Goal: Task Accomplishment & Management: Use online tool/utility

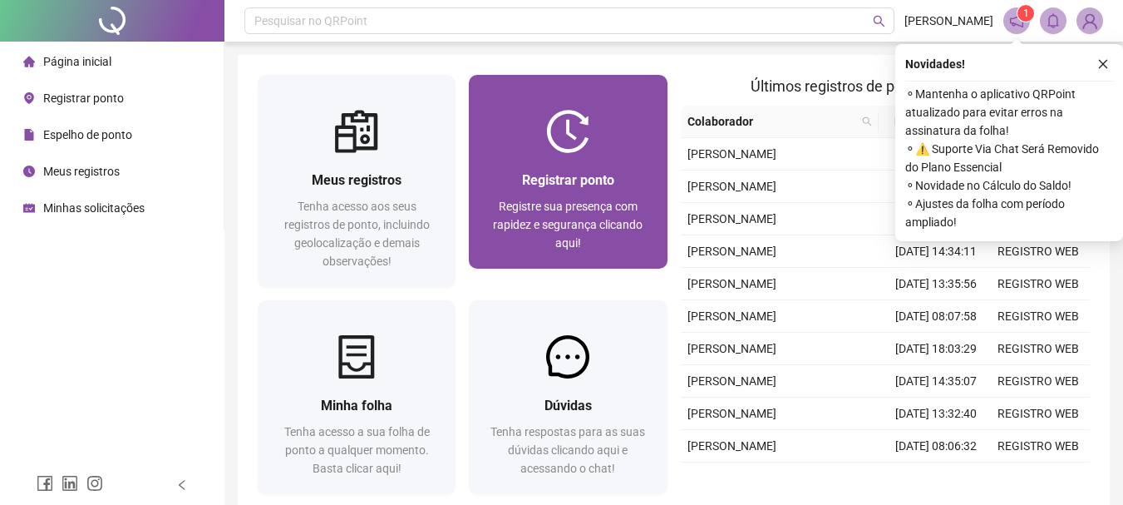
click at [564, 123] on img at bounding box center [567, 131] width 43 height 43
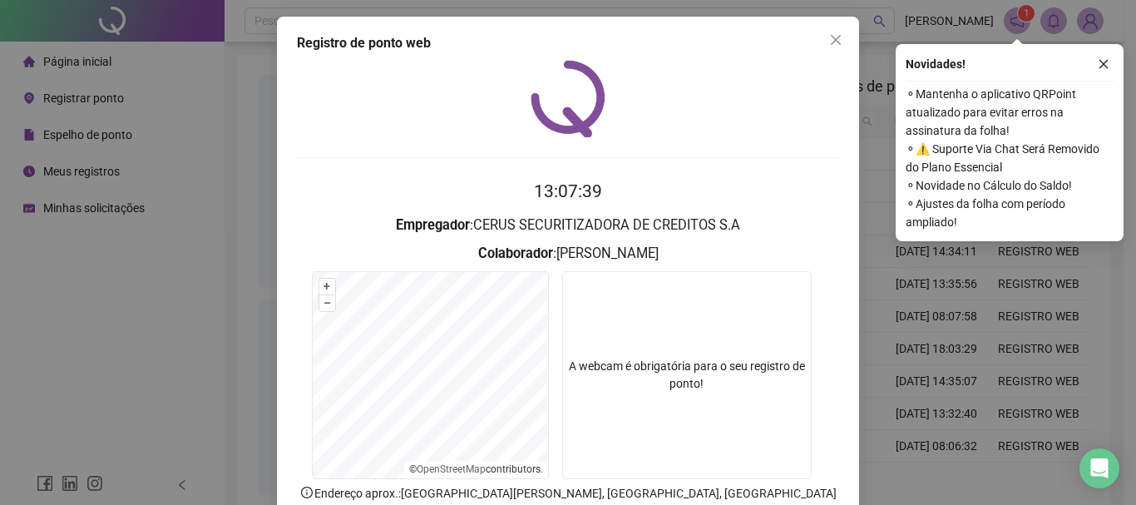
scroll to position [108, 0]
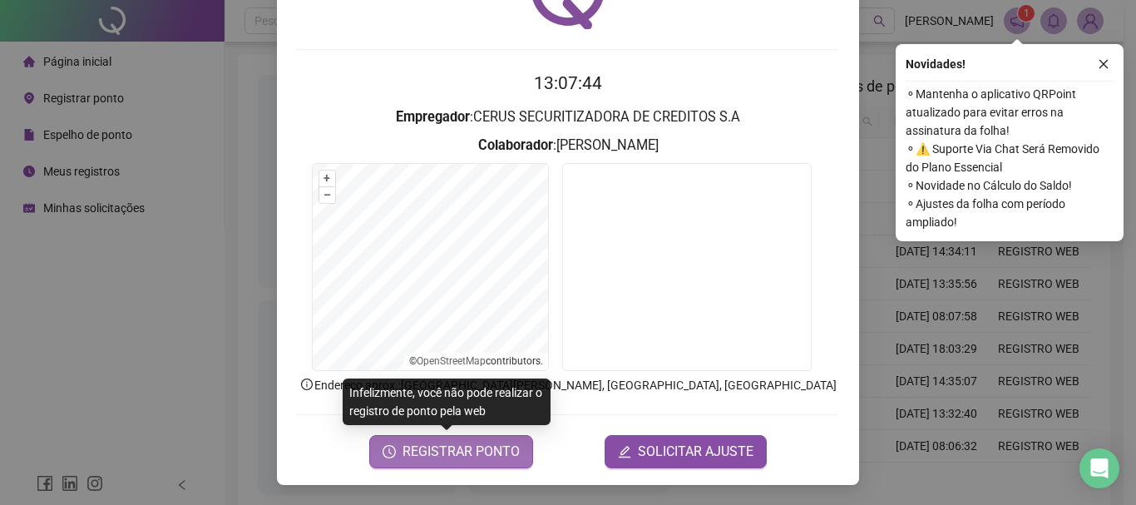
click at [430, 455] on span "REGISTRAR PONTO" at bounding box center [460, 452] width 117 height 20
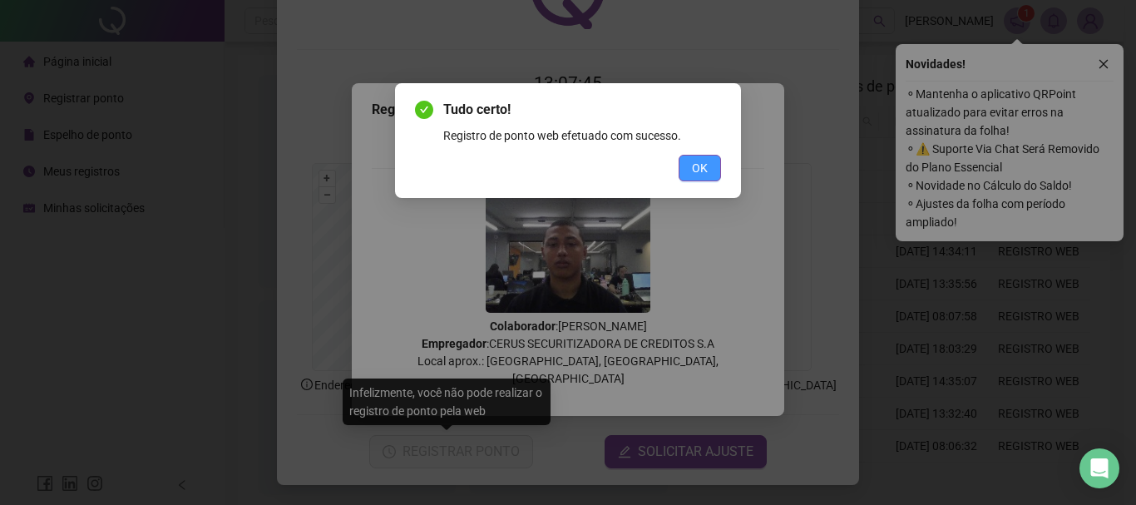
click at [694, 181] on div "Tudo certo! Registro de ponto web efetuado com sucesso. OK" at bounding box center [568, 140] width 346 height 115
click at [693, 181] on div "Tudo certo! Registro de ponto web efetuado com sucesso. OK" at bounding box center [568, 140] width 346 height 115
click at [697, 172] on span "OK" at bounding box center [700, 168] width 16 height 18
